Goal: Answer question/provide support

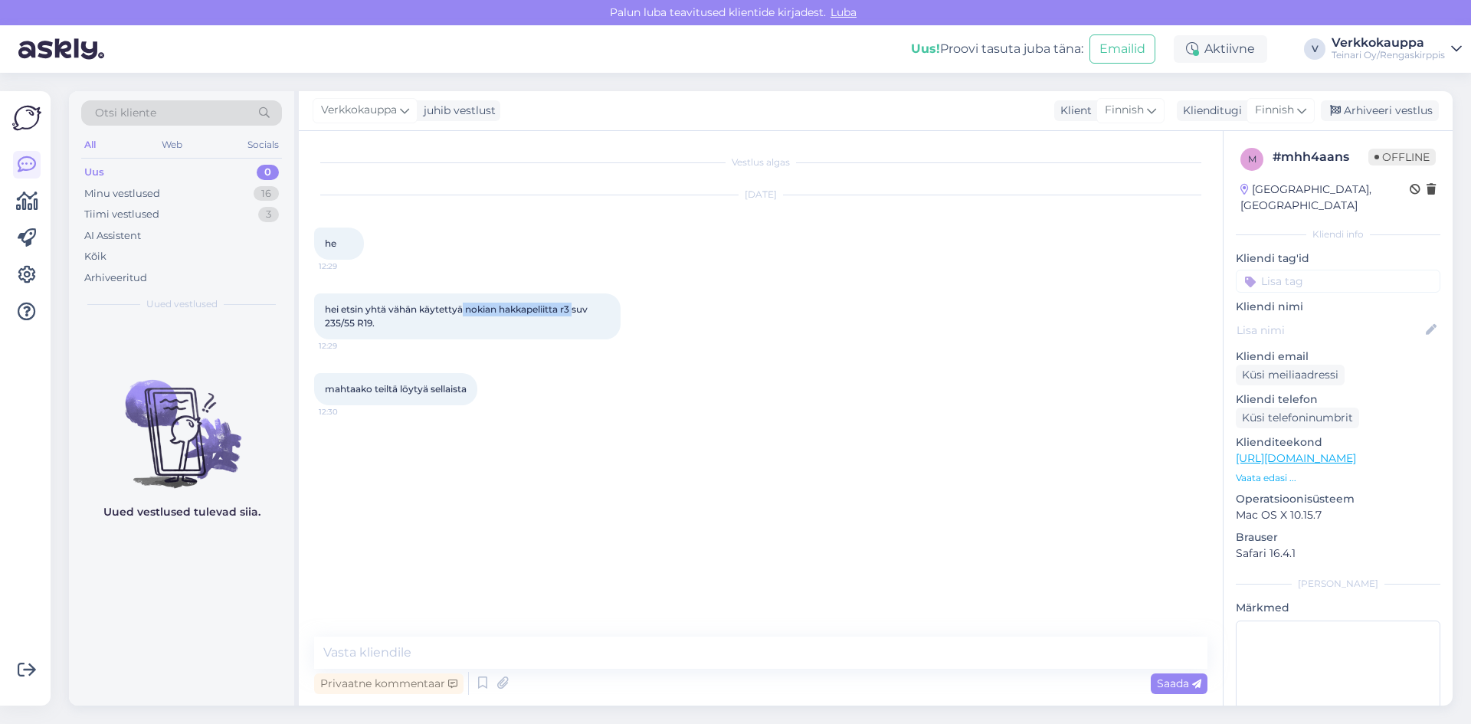
drag, startPoint x: 463, startPoint y: 306, endPoint x: 577, endPoint y: 303, distance: 113.4
click at [577, 303] on span "hei etsin yhtä vähän käytettyä nokian hakkapeliitta r3 suv 235/55 R19." at bounding box center [457, 315] width 265 height 25
copy span "nokian hakkapeliitta r3"
drag, startPoint x: 579, startPoint y: 446, endPoint x: 572, endPoint y: 436, distance: 12.1
click at [579, 444] on div "Vestlus algas [DATE] he 12:29 hei etsin yhtä vähän käytettyä nokian hakkapeliit…" at bounding box center [767, 384] width 907 height 476
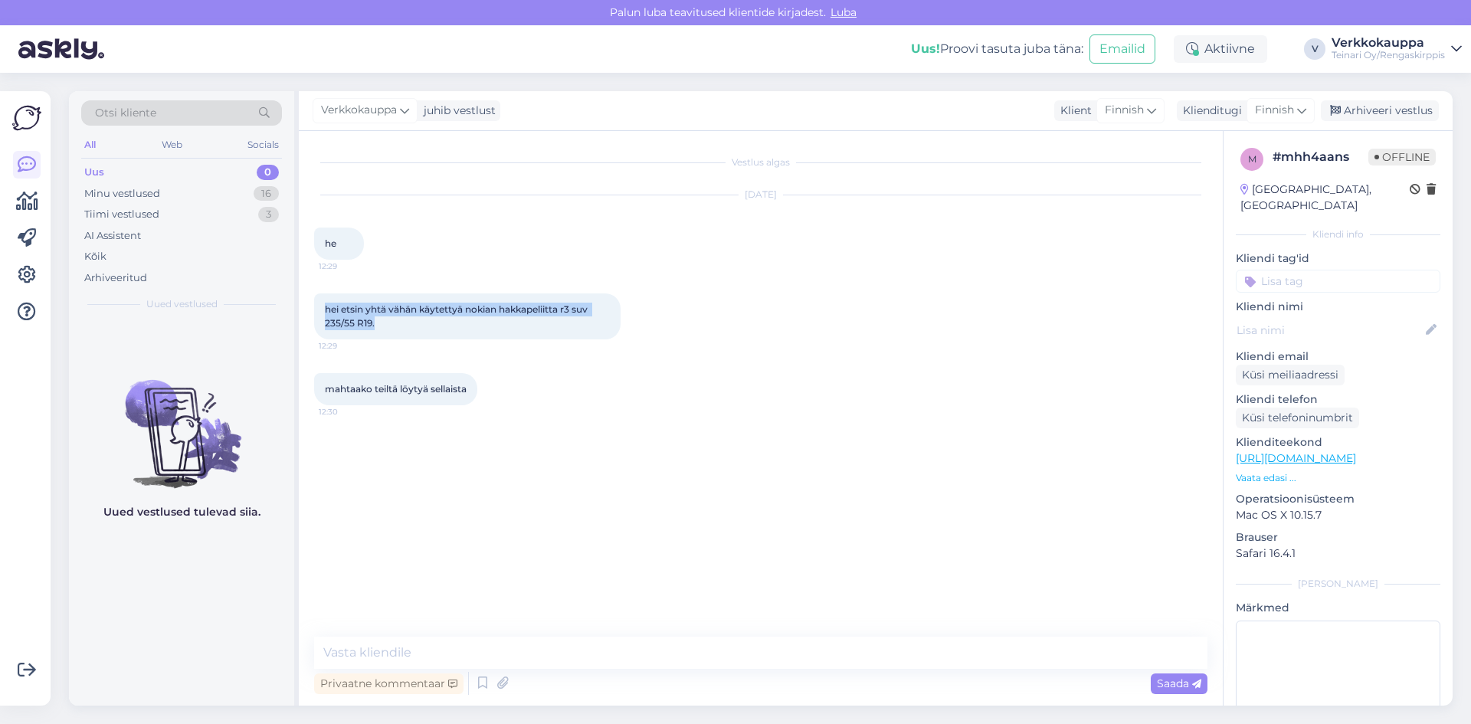
drag, startPoint x: 325, startPoint y: 309, endPoint x: 379, endPoint y: 326, distance: 56.7
click at [379, 326] on div "hei etsin yhtä vähän käytettyä nokian hakkapeliitta r3 suv 235/55 R19. 12:29" at bounding box center [467, 316] width 306 height 46
copy span "hei etsin yhtä vähän käytettyä nokian hakkapeliitta r3 suv 235/55 R19."
click at [404, 650] on textarea at bounding box center [760, 653] width 893 height 32
paste textarea "Hei, Kiitos viestistäsi! Valitettavasti etsimääsi Nokian Hakkapeliitta R3 SUV 2…"
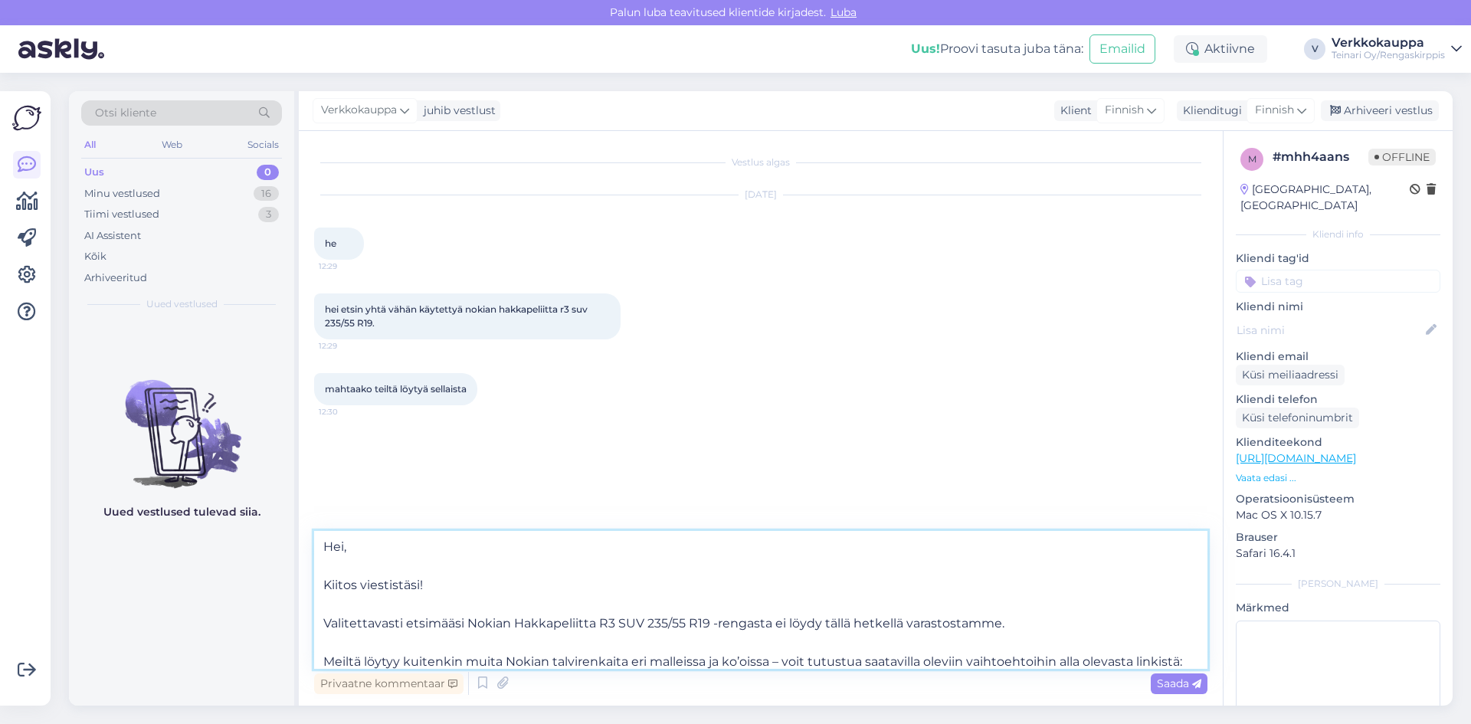
click at [323, 586] on textarea "Hei, Kiitos viestistäsi! Valitettavasti etsimääsi Nokian Hakkapeliitta R3 SUV 2…" at bounding box center [760, 600] width 893 height 138
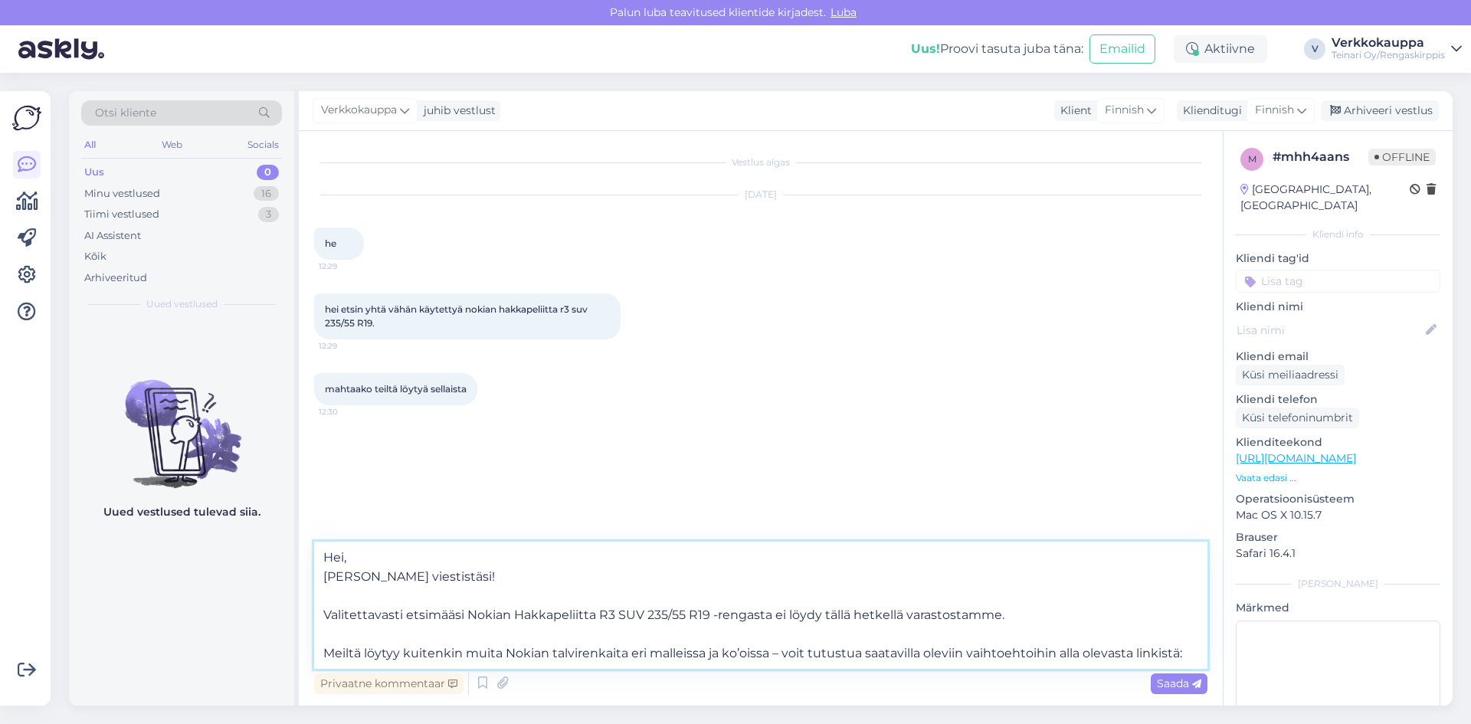
click at [325, 614] on textarea "Hei, [PERSON_NAME] viestistäsi! Valitettavasti etsimääsi Nokian Hakkapeliitta R…" at bounding box center [760, 605] width 893 height 127
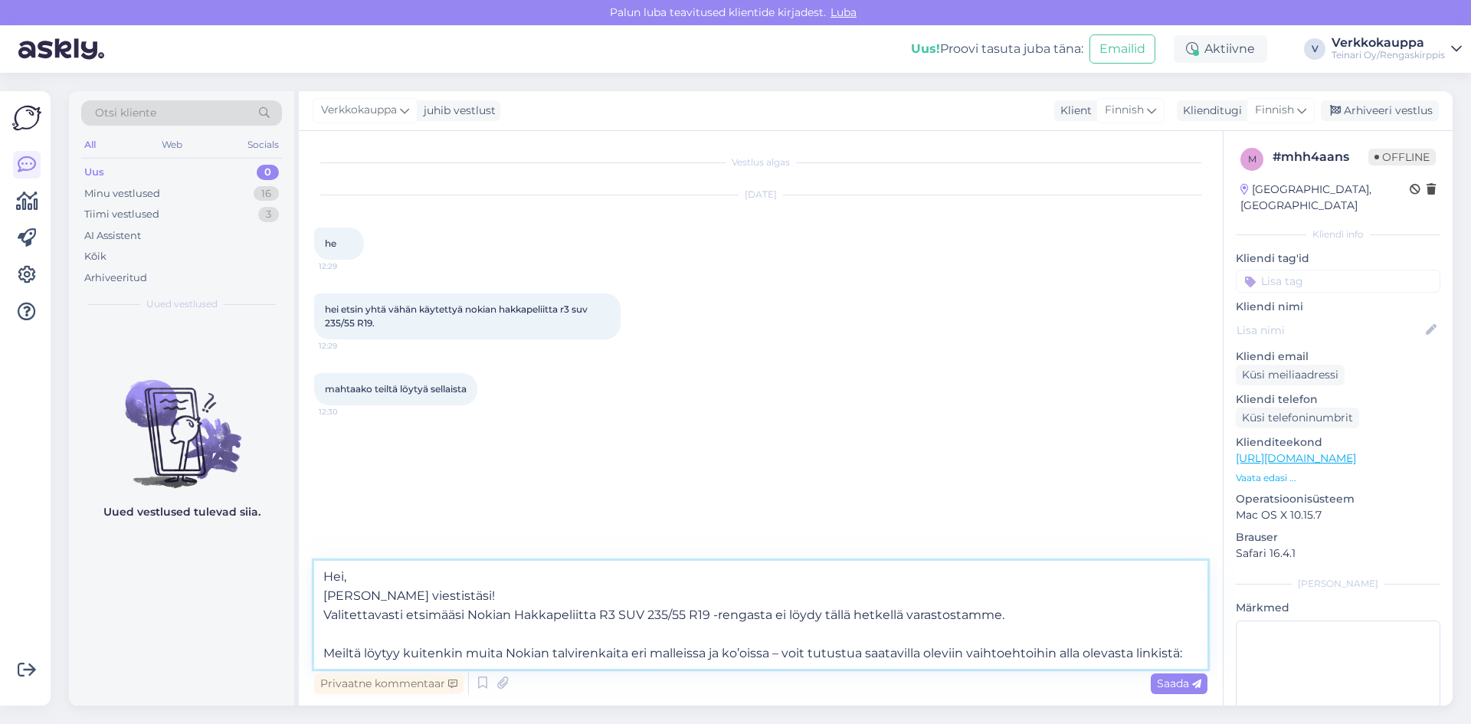
click at [629, 653] on textarea "Hei, [PERSON_NAME] viestistäsi! Valitettavasti etsimääsi Nokian Hakkapeliitta R…" at bounding box center [760, 615] width 893 height 108
drag, startPoint x: 708, startPoint y: 650, endPoint x: 771, endPoint y: 654, distance: 63.7
click at [771, 654] on textarea "Hei, [PERSON_NAME] viestistäsi! Valitettavasti etsimääsi Nokian Hakkapeliitta R…" at bounding box center [760, 615] width 893 height 108
click at [1126, 653] on textarea "Hei, [PERSON_NAME] viestistäsi! Valitettavasti etsimääsi Nokian Hakkapeliitta R…" at bounding box center [760, 615] width 893 height 108
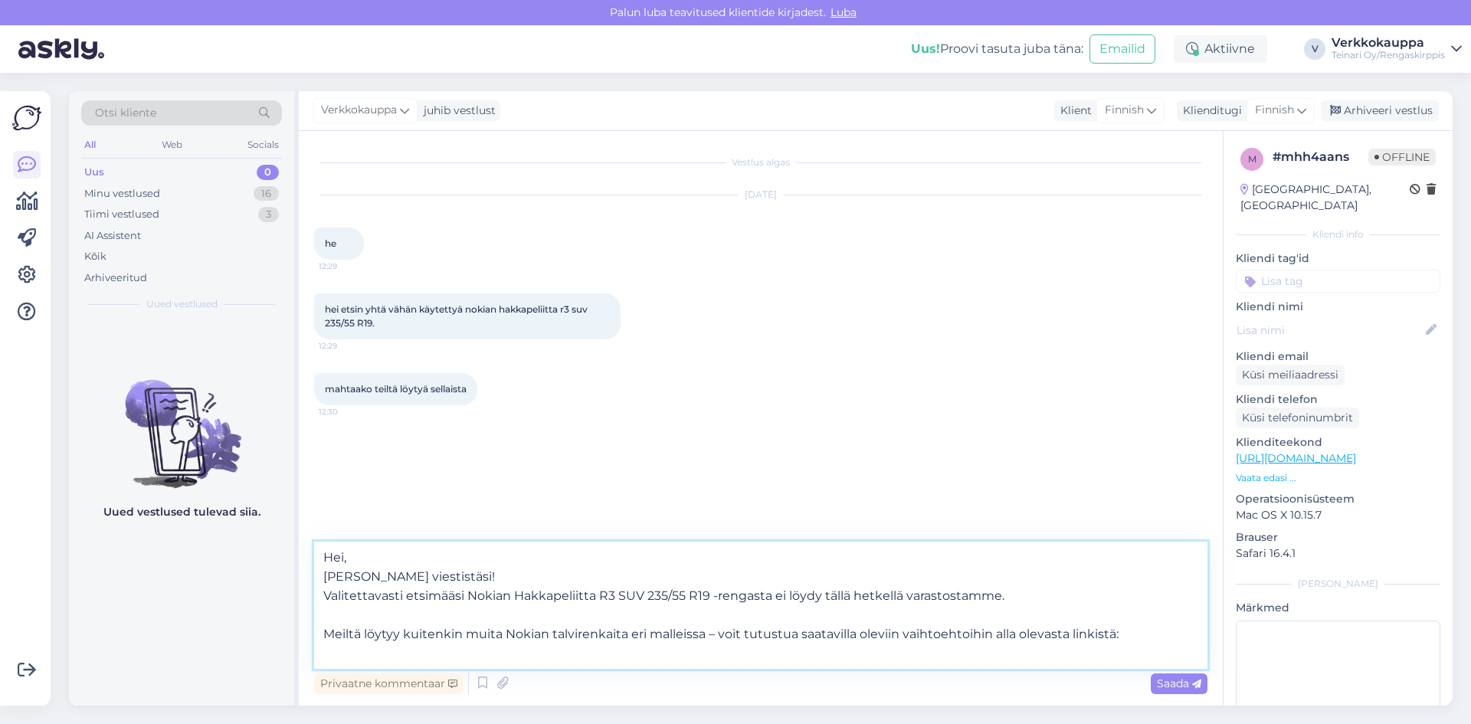
paste textarea "[URL][DOMAIN_NAME]"
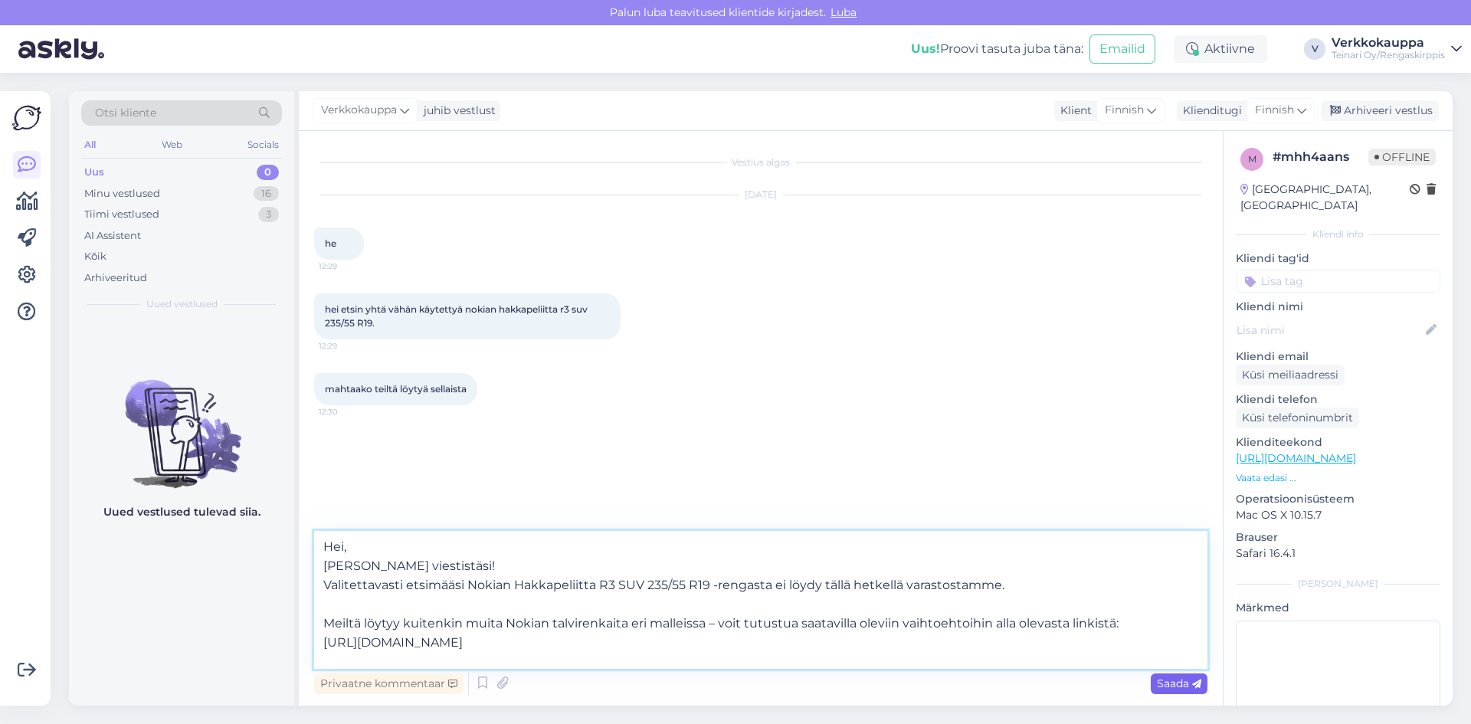
type textarea "Hei, [PERSON_NAME] viestistäsi! Valitettavasti etsimääsi Nokian Hakkapeliitta R…"
click at [1167, 679] on span "Saada" at bounding box center [1179, 683] width 44 height 14
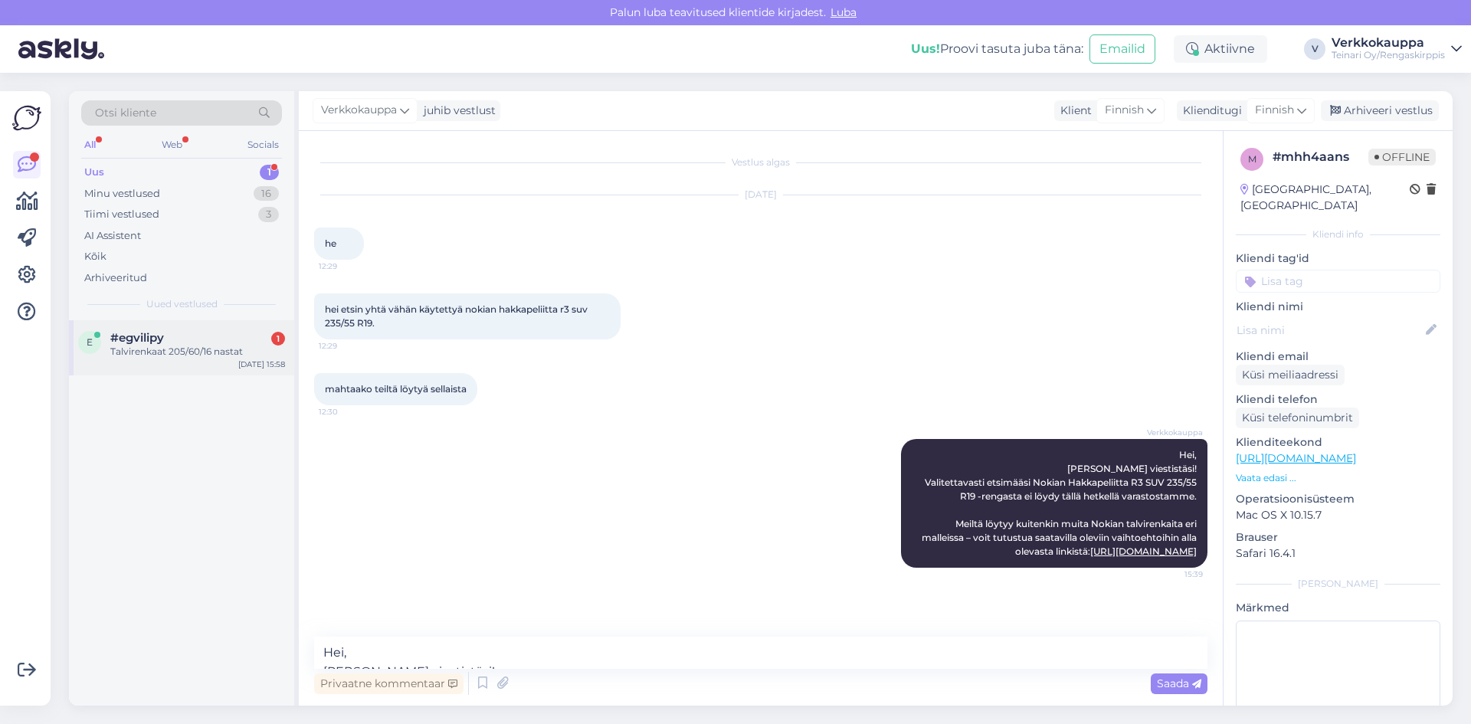
click at [165, 355] on div "Talvirenkaat 205/60/16 nastat" at bounding box center [197, 352] width 175 height 14
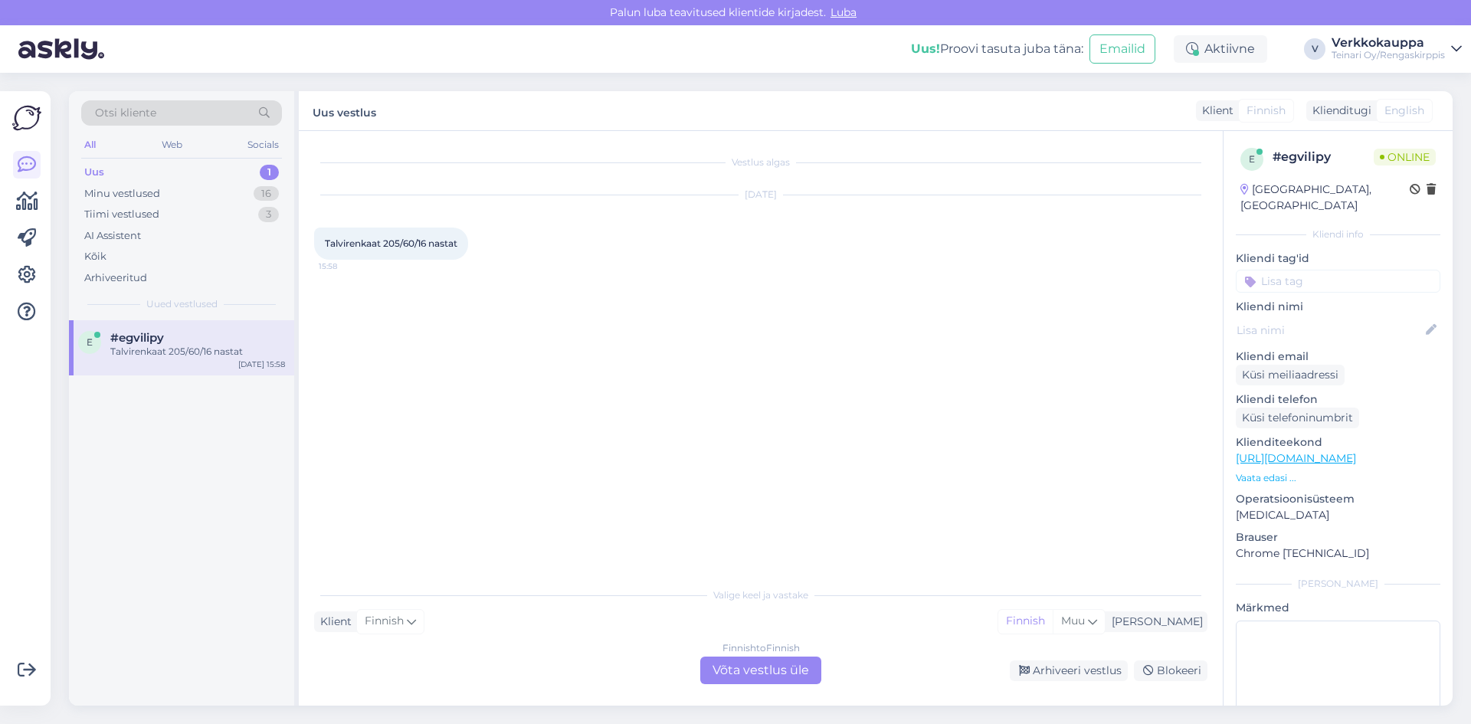
click at [974, 653] on div "Valige keel ja vastake Klient Finnish Mina Finnish Muu Finnish to Finnish Võta …" at bounding box center [760, 631] width 893 height 105
click at [774, 673] on div "Finnish to Finnish Võta vestlus üle" at bounding box center [760, 670] width 121 height 28
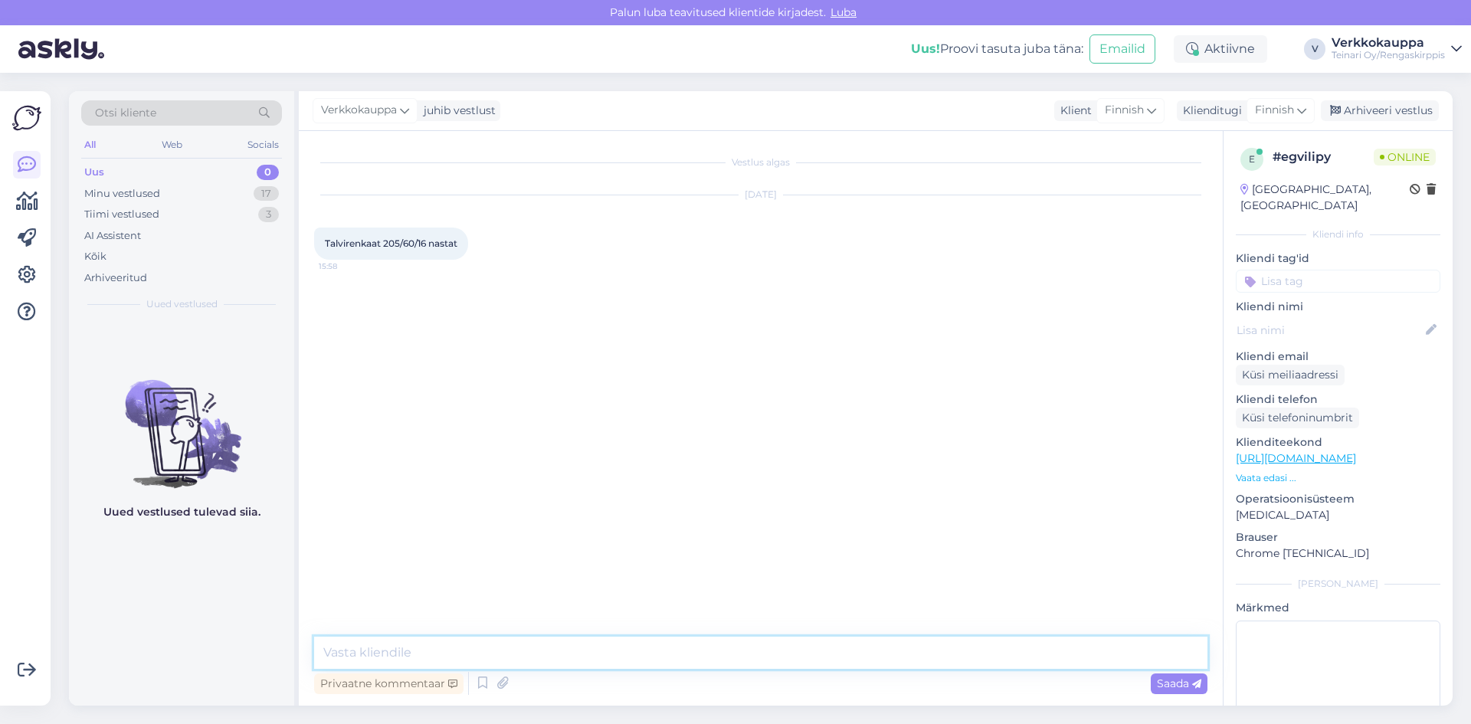
click at [377, 644] on textarea at bounding box center [760, 653] width 893 height 32
type textarea "h"
paste textarea "205/60R16 Mazzini IceLeopard 96T XL /nasta"
drag, startPoint x: 427, startPoint y: 652, endPoint x: 555, endPoint y: 653, distance: 127.2
click at [555, 653] on textarea "Hei, on saatavilla vielä viimeinen sarja 205/60R16 Mazzini IceLeopard 96T XL /n…" at bounding box center [760, 653] width 893 height 32
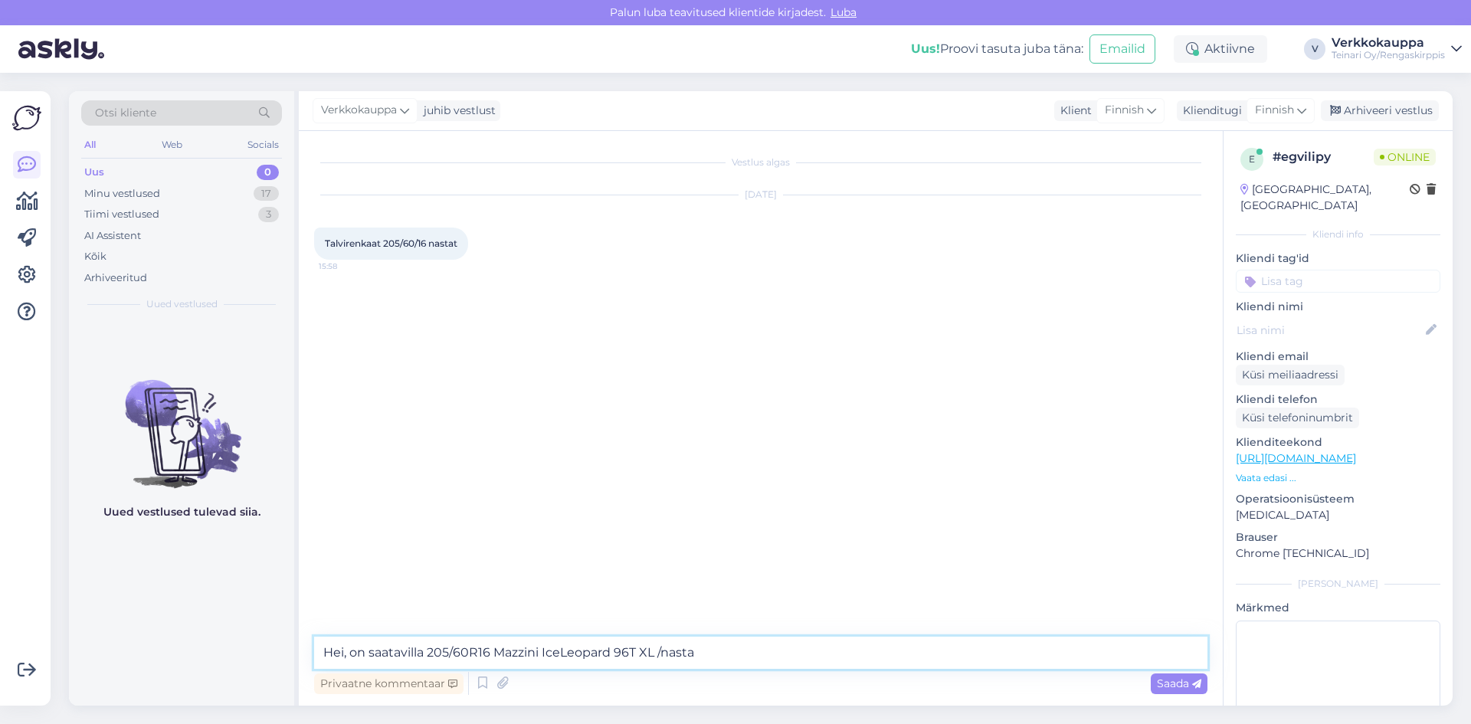
paste textarea "95,00€/kpl"
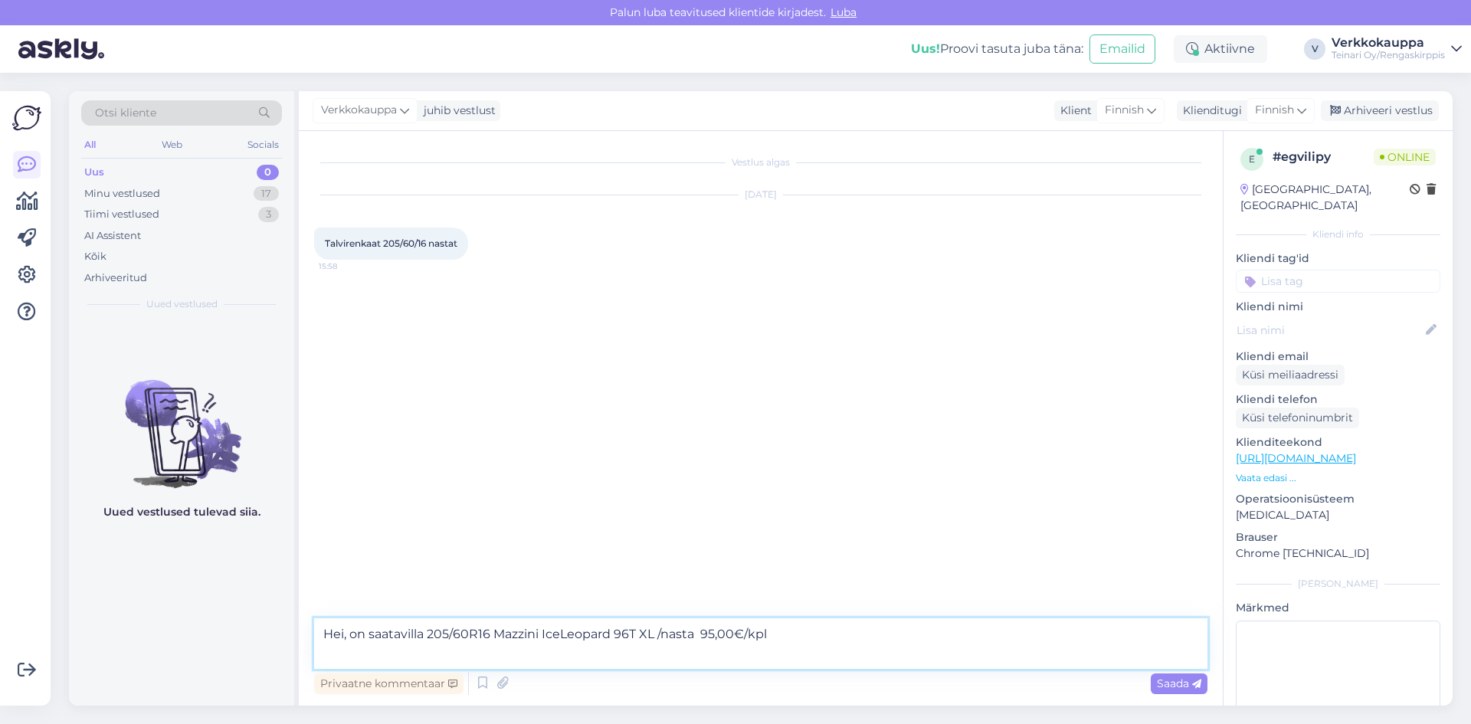
paste textarea "[URL][DOMAIN_NAME]"
paste textarea "205/60R16 Hankook Winter i-Pike RS2 W429 96T XL / nasta"
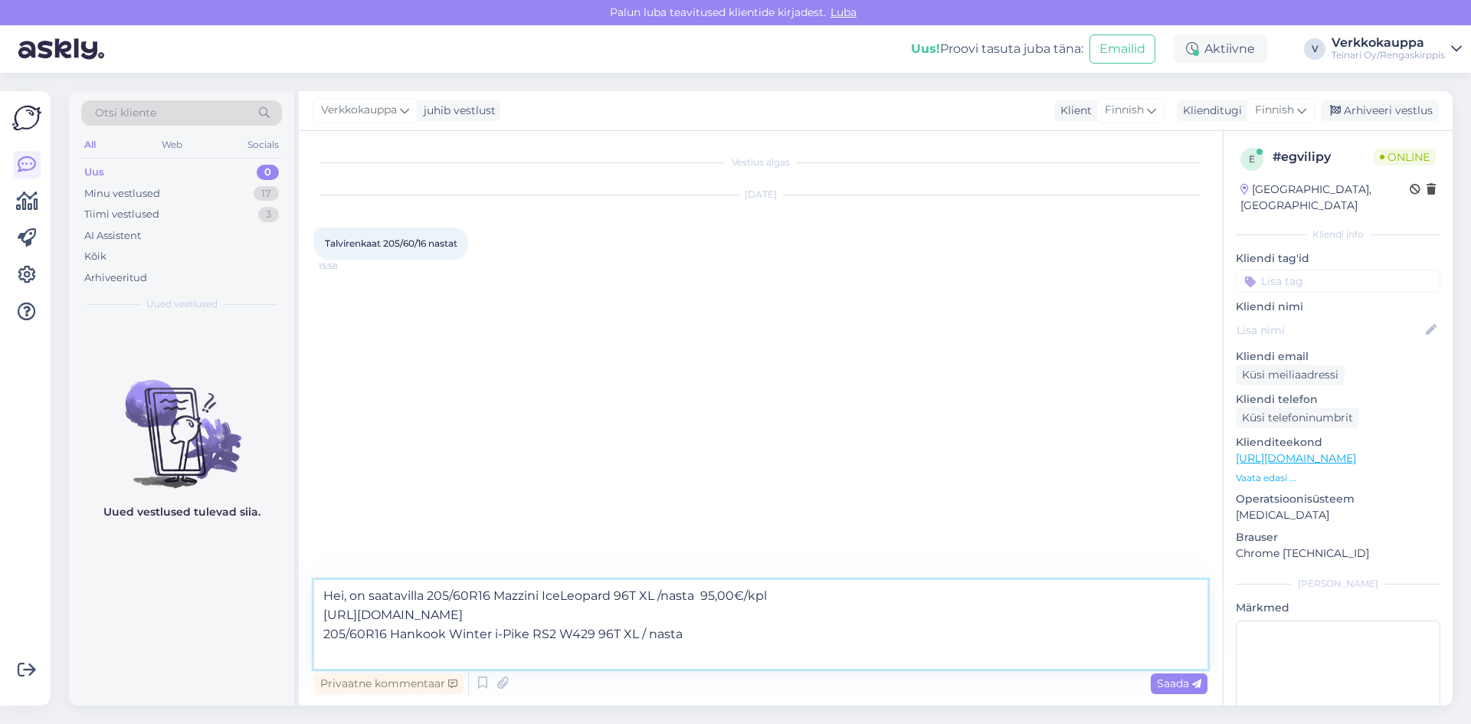
paste textarea "[URL][DOMAIN_NAME]"
click at [431, 595] on textarea "Hei, on saatavilla 205/60R16 Mazzini IceLeopard 96T XL /nasta 95,00€/kpl [URL][…" at bounding box center [760, 624] width 893 height 89
type textarea "Hei, on saatavilla esim. 205/60R16 Mazzini IceLeopard 96T XL /nasta 95,00€/kpl …"
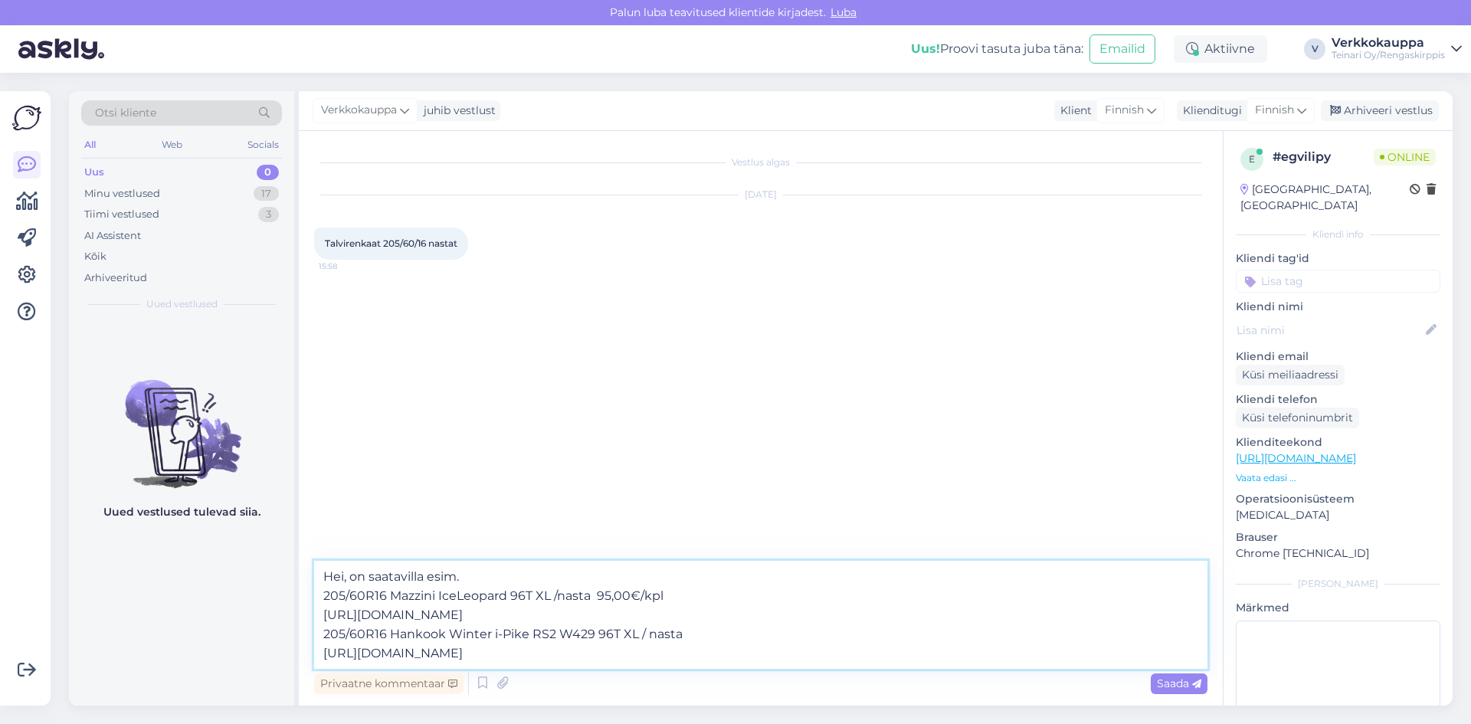
click at [791, 617] on textarea "Hei, on saatavilla esim. 205/60R16 Mazzini IceLeopard 96T XL /nasta 95,00€/kpl …" at bounding box center [760, 615] width 893 height 108
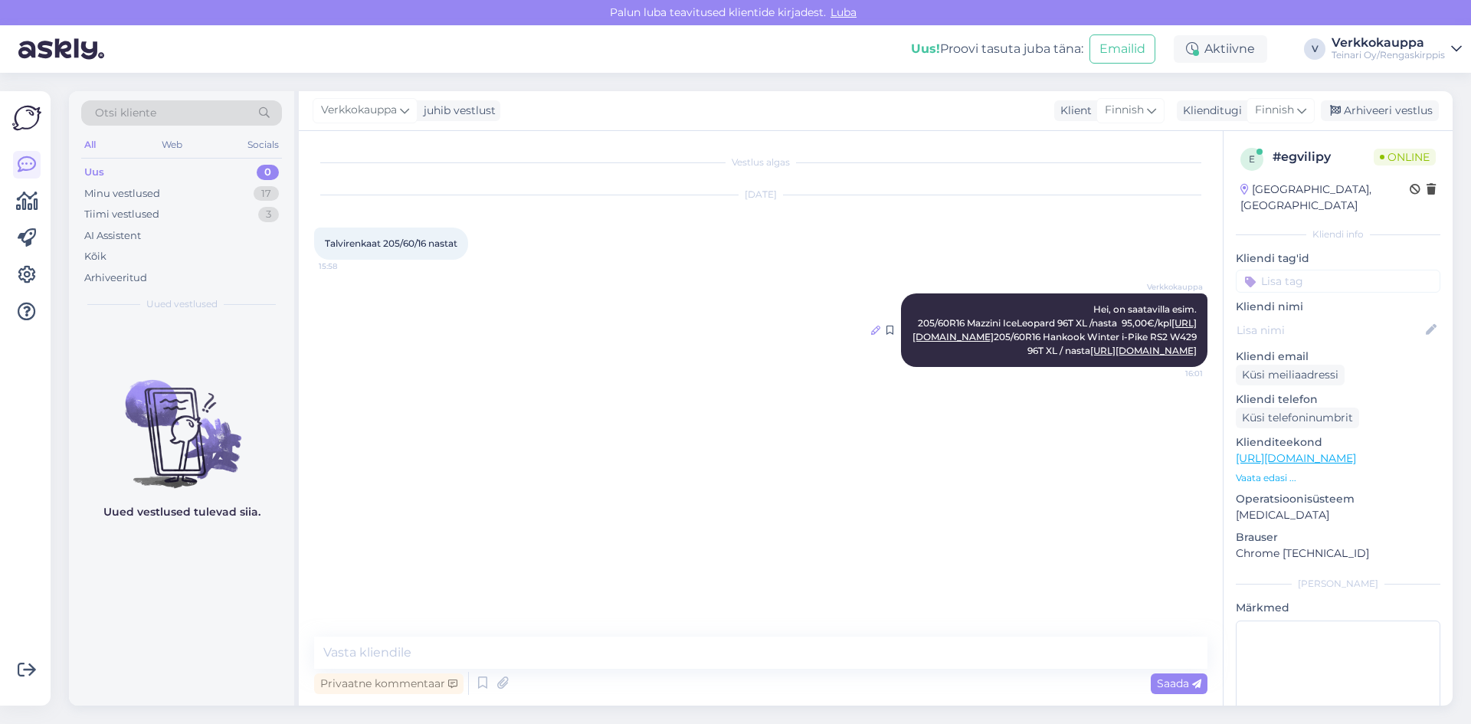
click at [874, 335] on icon at bounding box center [875, 330] width 9 height 9
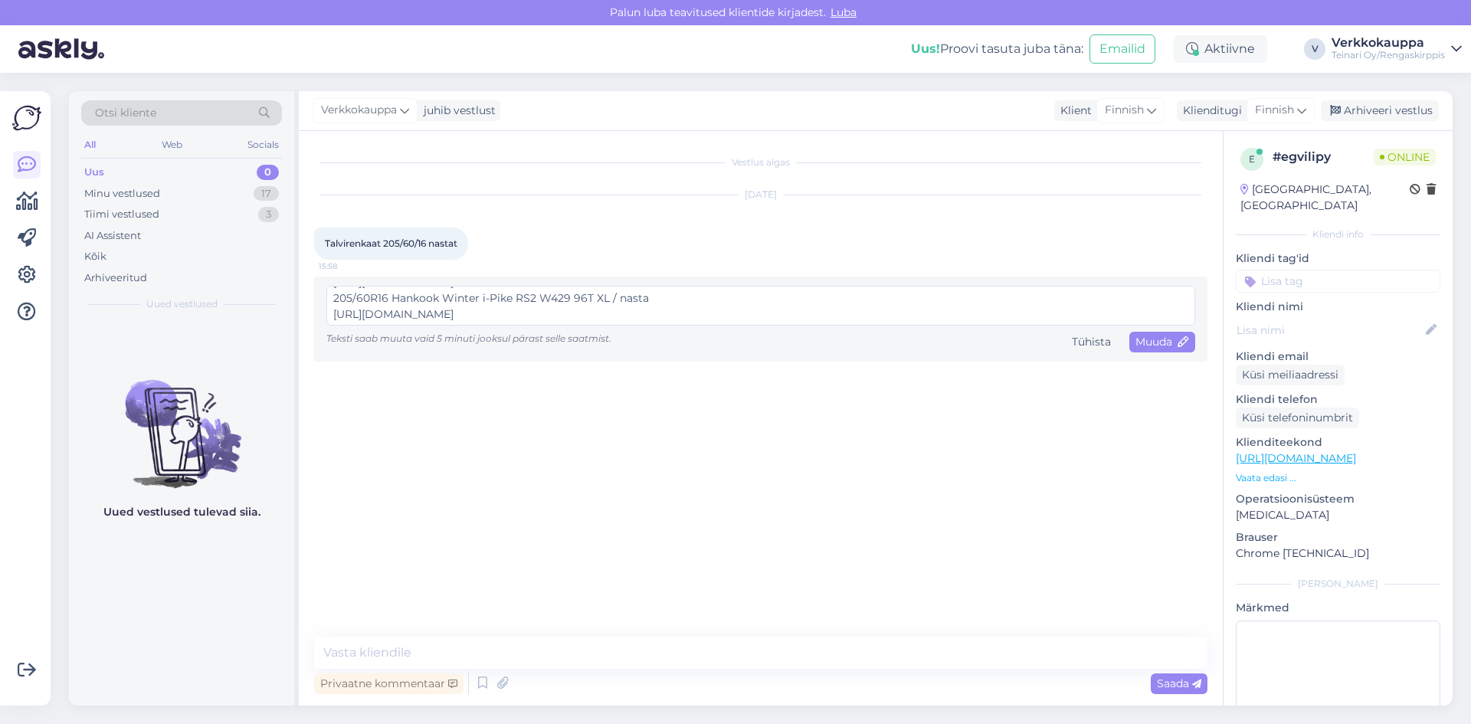
scroll to position [48, 0]
click at [663, 293] on textarea "Hei, on saatavilla esim. 205/60R16 Mazzini IceLeopard 96T XL /nasta 95,00€/kpl …" at bounding box center [760, 306] width 869 height 40
paste textarea "132,00€/kpl"
click at [745, 310] on textarea "Hei, on saatavilla esim. 205/60R16 Mazzini IceLeopard 96T XL /nasta 95,00€/kpl …" at bounding box center [760, 306] width 869 height 40
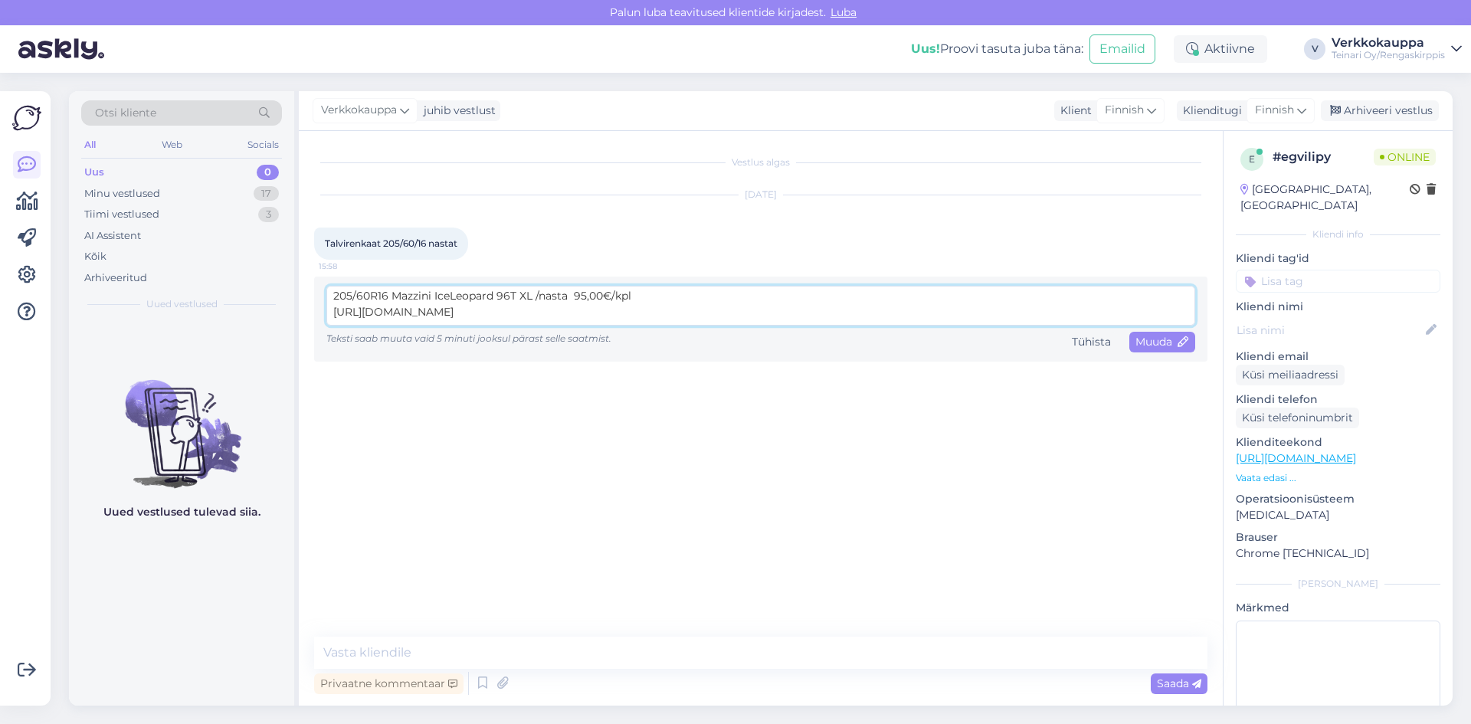
scroll to position [28, 0]
type textarea "Hei, on saatavilla esim. 205/60R16 Mazzini IceLeopard 96T XL /nasta 95,00€/kpl …"
click at [1164, 343] on span "Muuda" at bounding box center [1162, 342] width 54 height 14
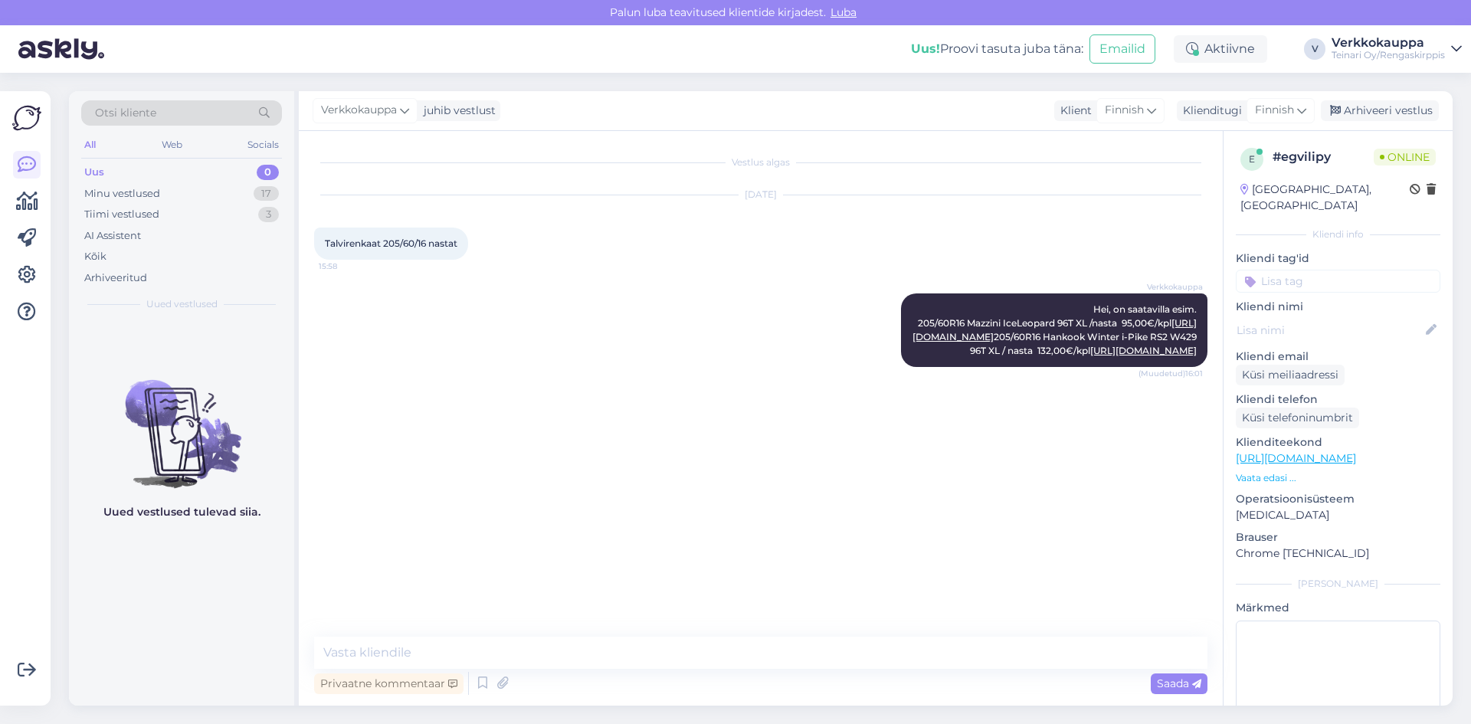
click at [732, 384] on div "Verkkokauppa Hei, on saatavilla esim. 205/60R16 Mazzini IceLeopard 96T XL /nast…" at bounding box center [760, 330] width 893 height 107
